Goal: Task Accomplishment & Management: Use online tool/utility

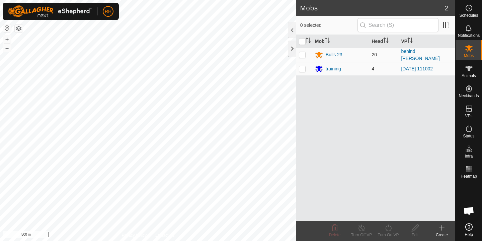
click at [326, 68] on div "training" at bounding box center [333, 68] width 15 height 7
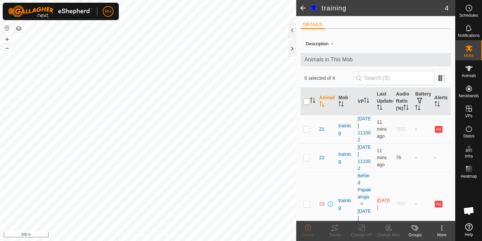
click at [305, 104] on input "checkbox" at bounding box center [306, 101] width 7 height 7
checkbox input "true"
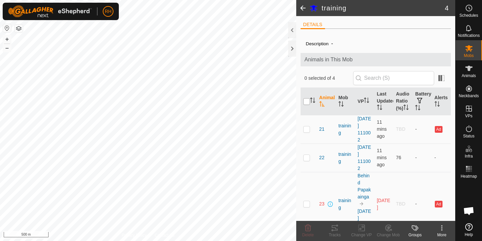
checkbox input "true"
click at [335, 231] on icon at bounding box center [335, 228] width 8 height 8
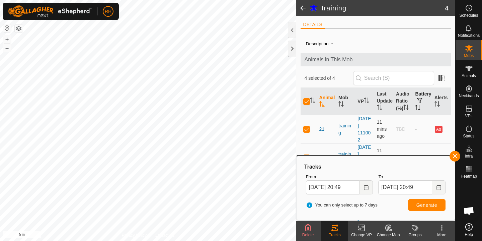
scroll to position [50, 0]
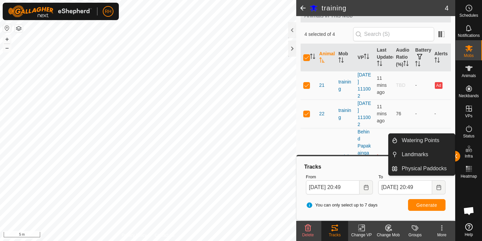
click at [455, 157] on button "button" at bounding box center [454, 156] width 11 height 11
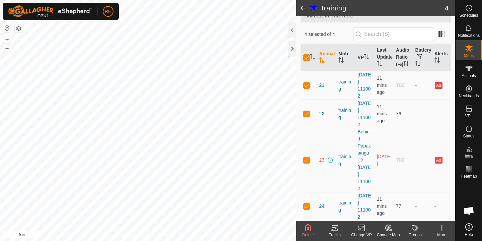
click at [334, 228] on icon at bounding box center [335, 228] width 8 height 8
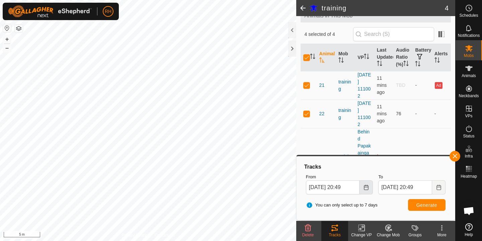
click at [365, 189] on icon "Choose Date" at bounding box center [366, 186] width 4 height 5
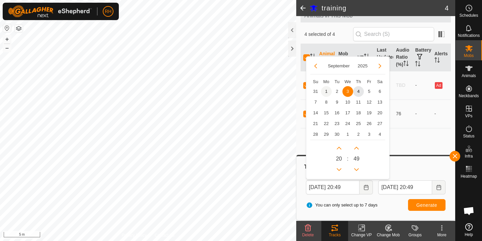
click at [327, 90] on span "1" at bounding box center [326, 91] width 11 height 11
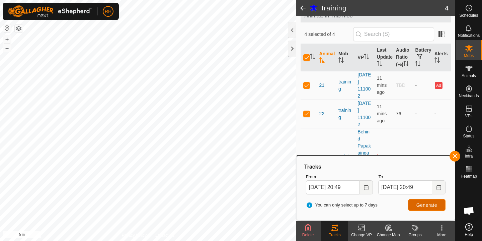
click at [427, 205] on span "Generate" at bounding box center [426, 204] width 21 height 5
click at [364, 188] on icon "Choose Date" at bounding box center [365, 186] width 5 height 5
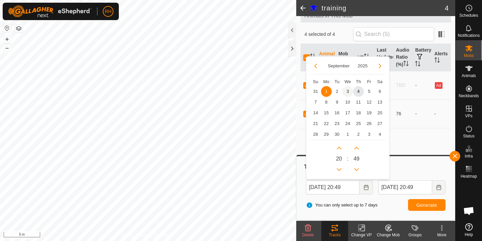
click at [348, 93] on span "3" at bounding box center [347, 91] width 11 height 11
type input "[DATE] 20:49"
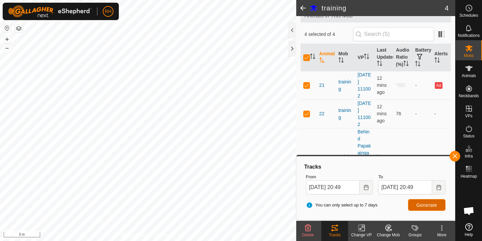
click at [430, 205] on span "Generate" at bounding box center [426, 204] width 21 height 5
click at [469, 71] on icon at bounding box center [469, 68] width 8 height 8
